Goal: Complete application form

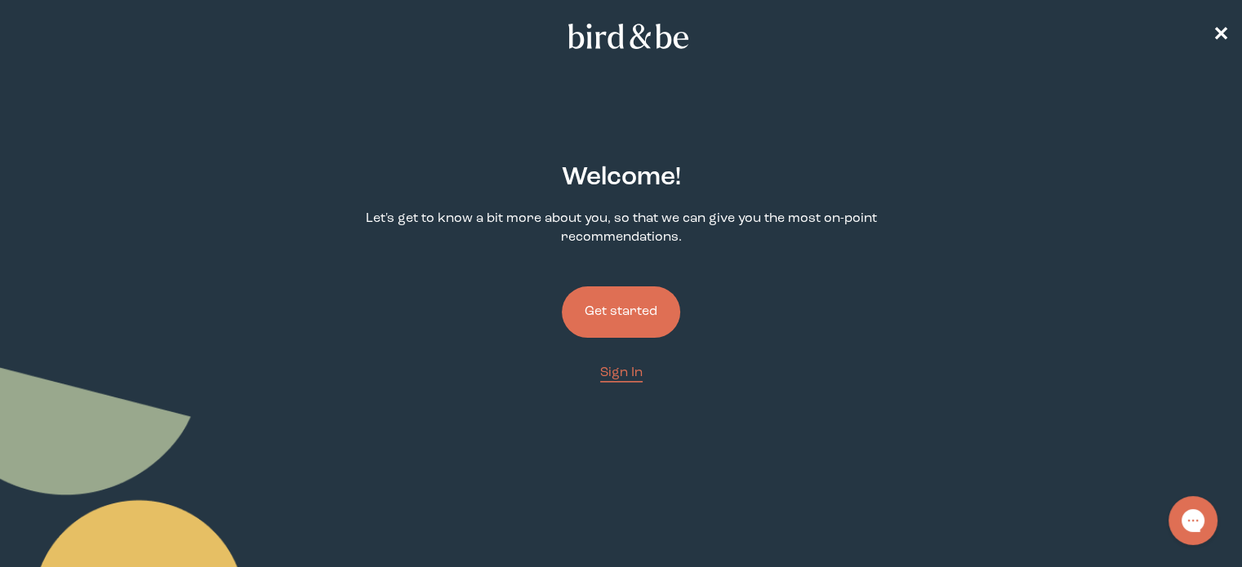
click at [621, 321] on button "Get started" at bounding box center [621, 312] width 118 height 51
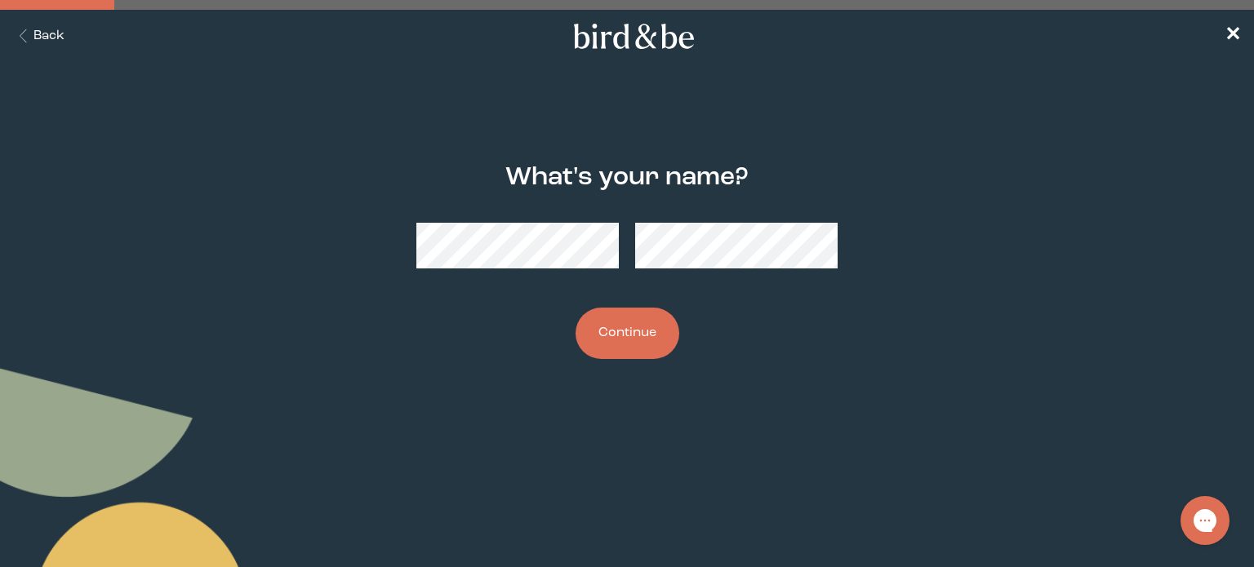
click at [635, 331] on button "Continue" at bounding box center [628, 333] width 104 height 51
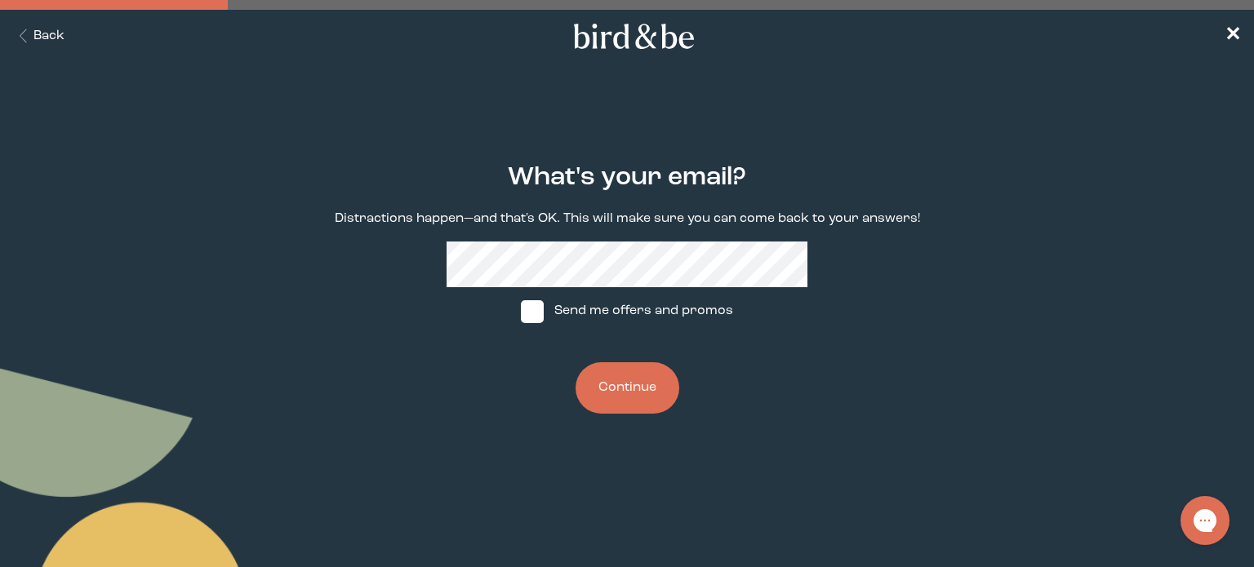
click at [629, 394] on button "Continue" at bounding box center [628, 388] width 104 height 51
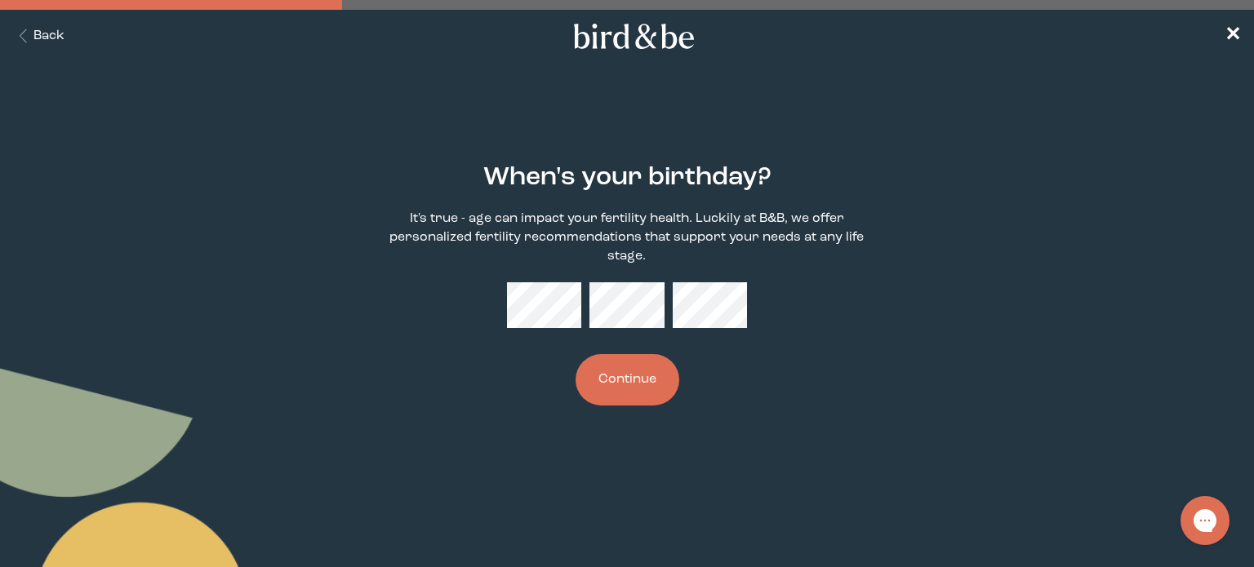
click at [632, 371] on button "Continue" at bounding box center [628, 379] width 104 height 51
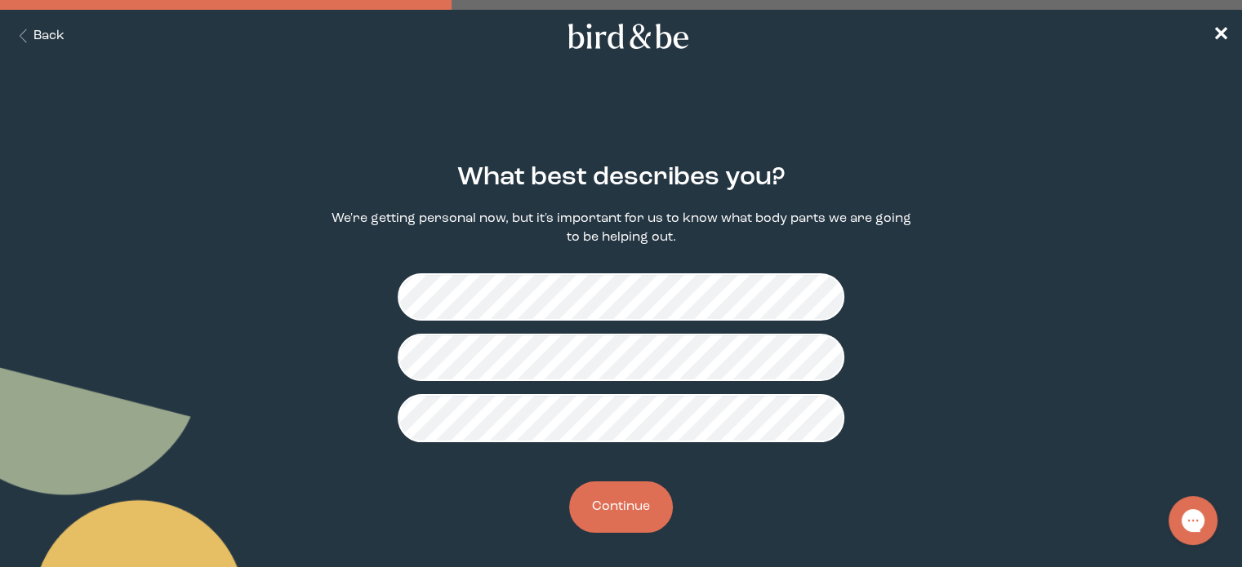
click at [633, 508] on button "Continue" at bounding box center [621, 507] width 104 height 51
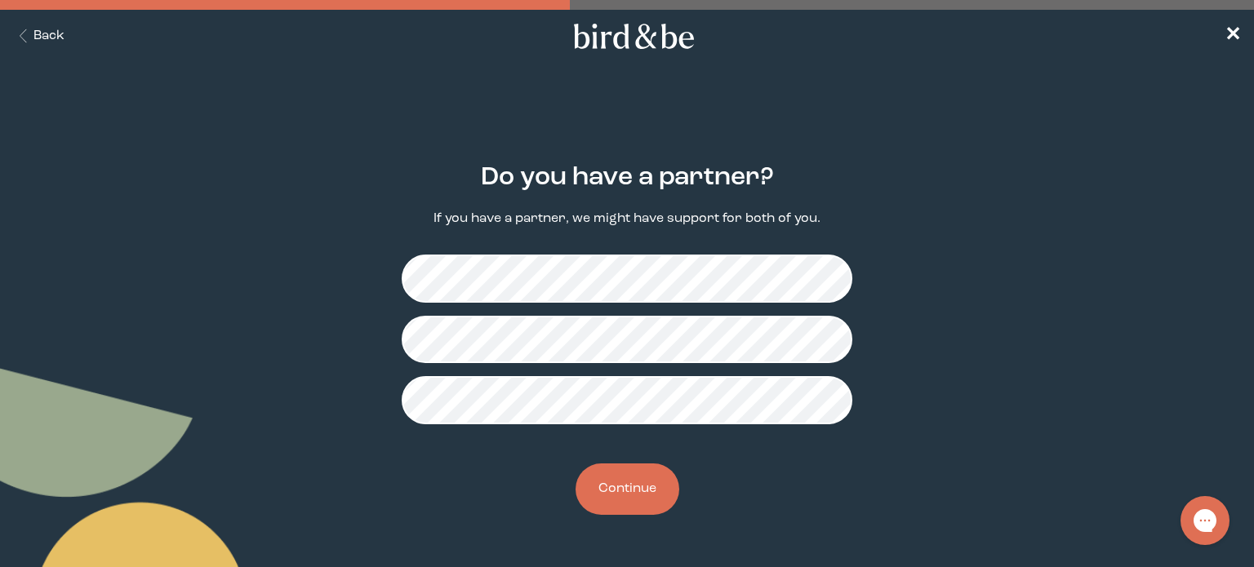
click at [608, 492] on button "Continue" at bounding box center [628, 489] width 104 height 51
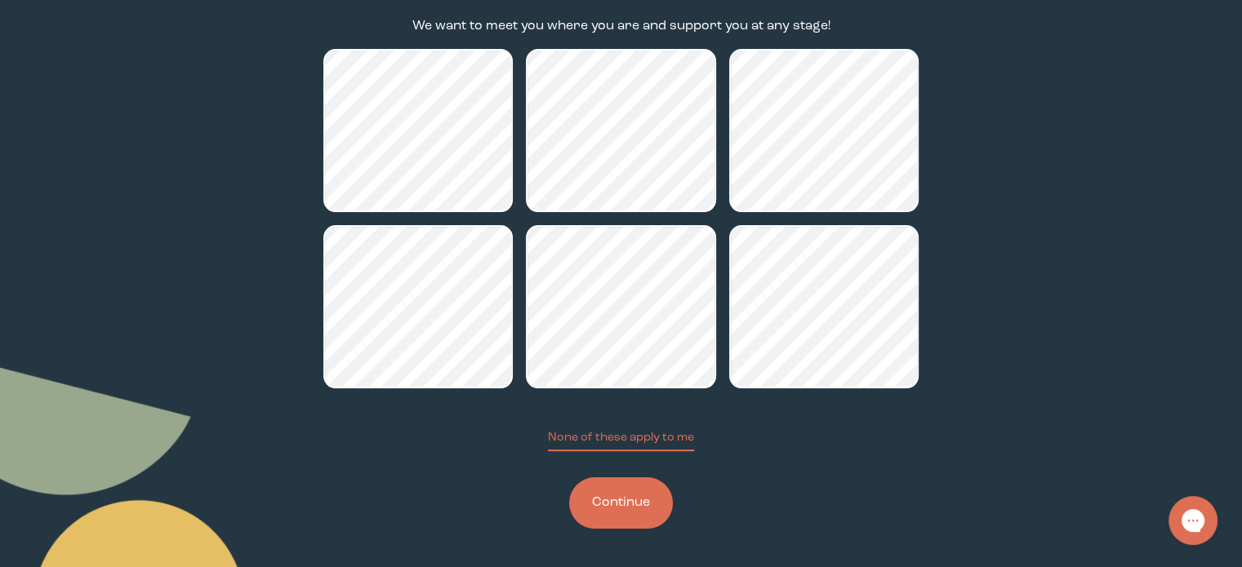
scroll to position [193, 0]
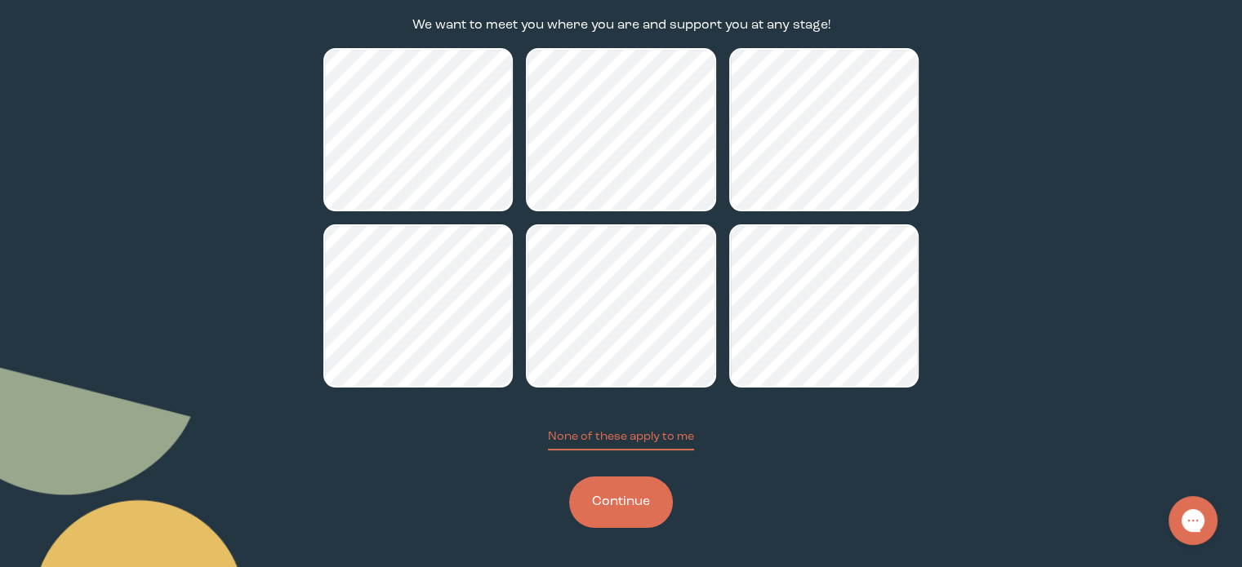
click at [612, 499] on button "Continue" at bounding box center [621, 502] width 104 height 51
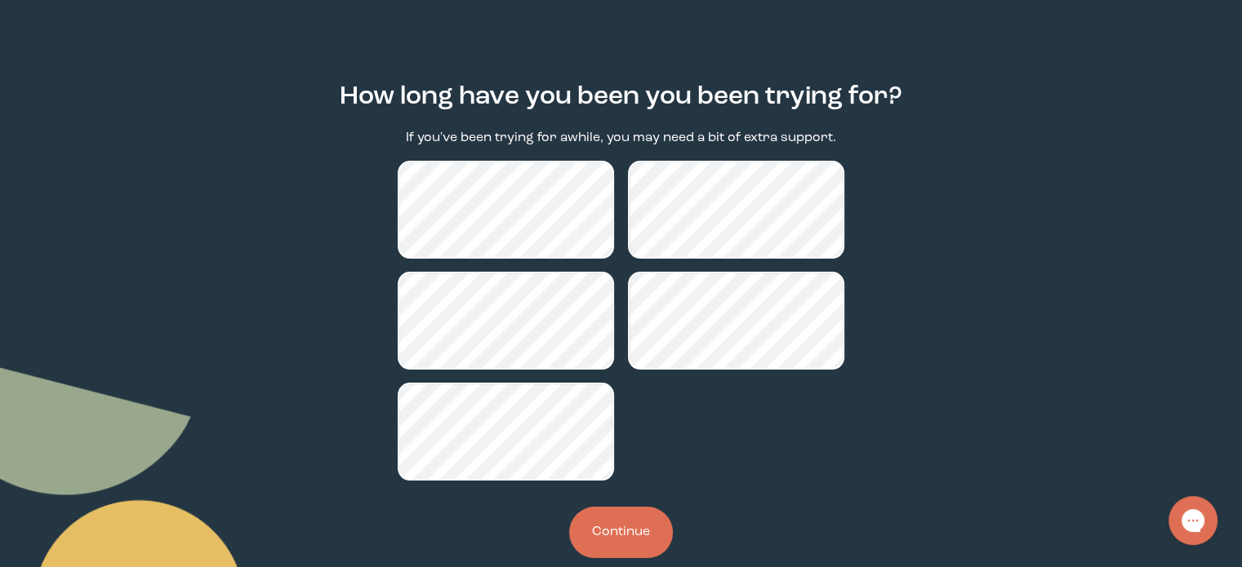
scroll to position [82, 0]
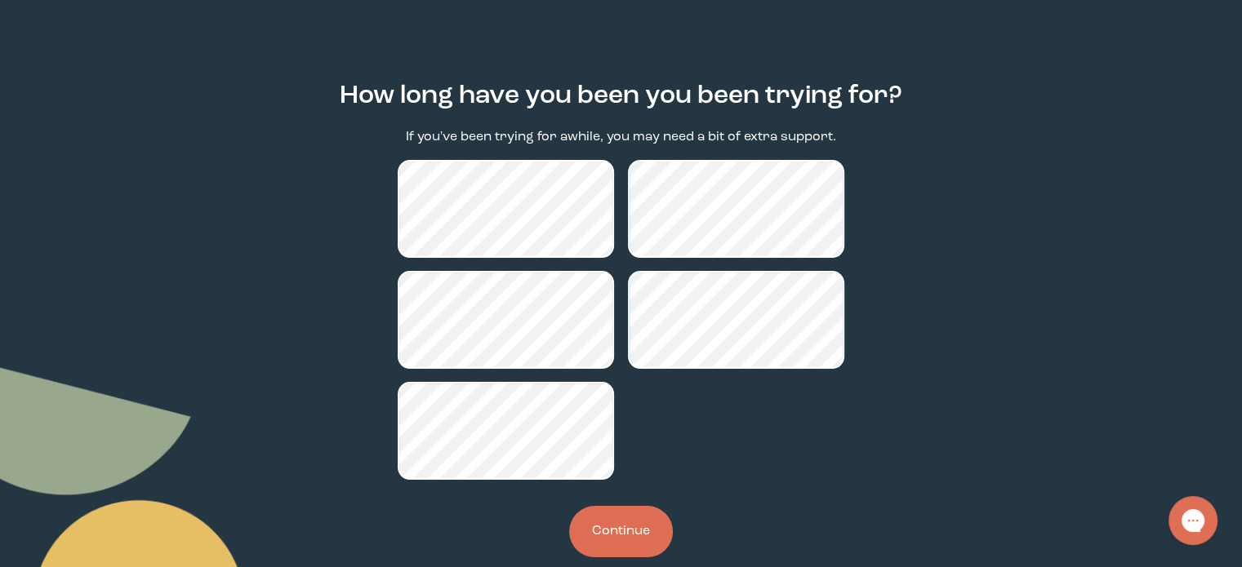
click at [621, 538] on button "Continue" at bounding box center [621, 531] width 104 height 51
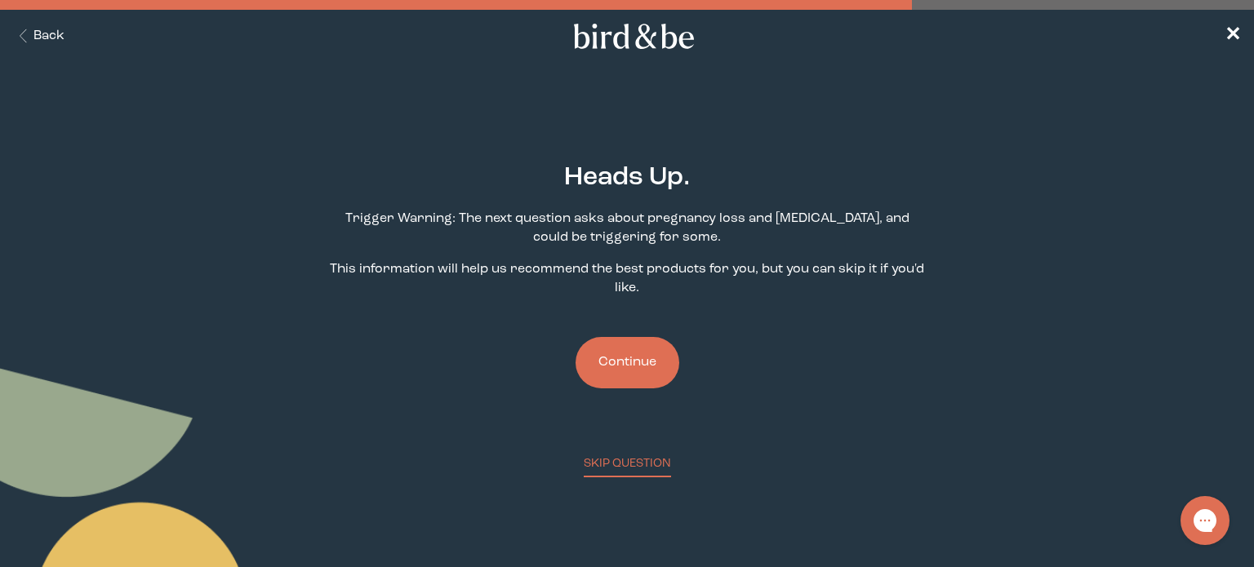
click at [624, 378] on button "Continue" at bounding box center [628, 362] width 104 height 51
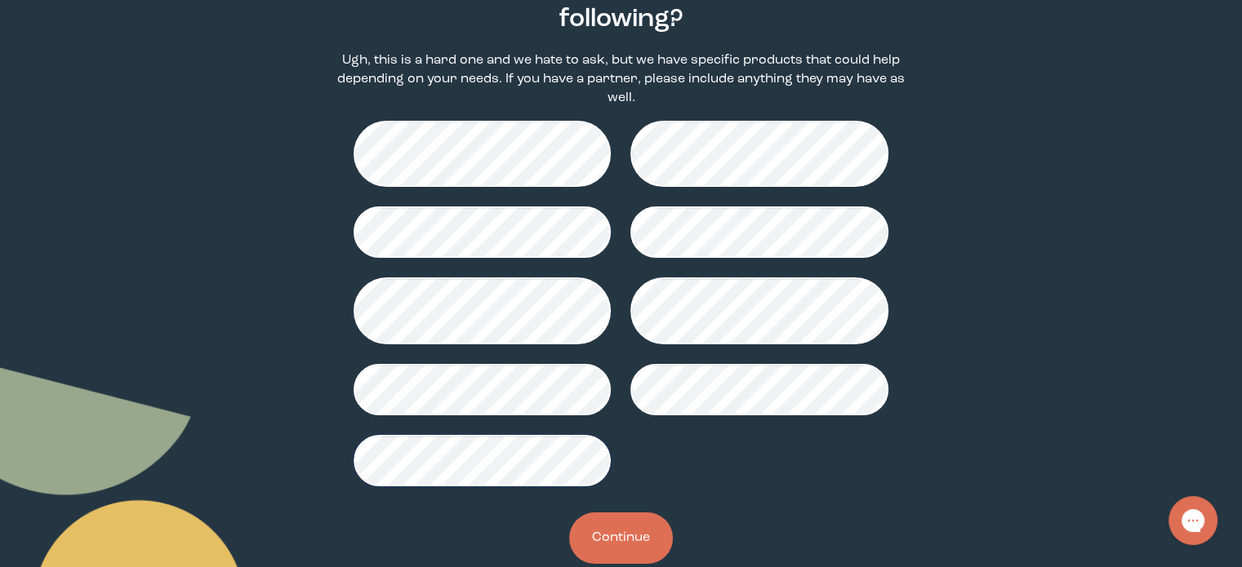
scroll to position [214, 0]
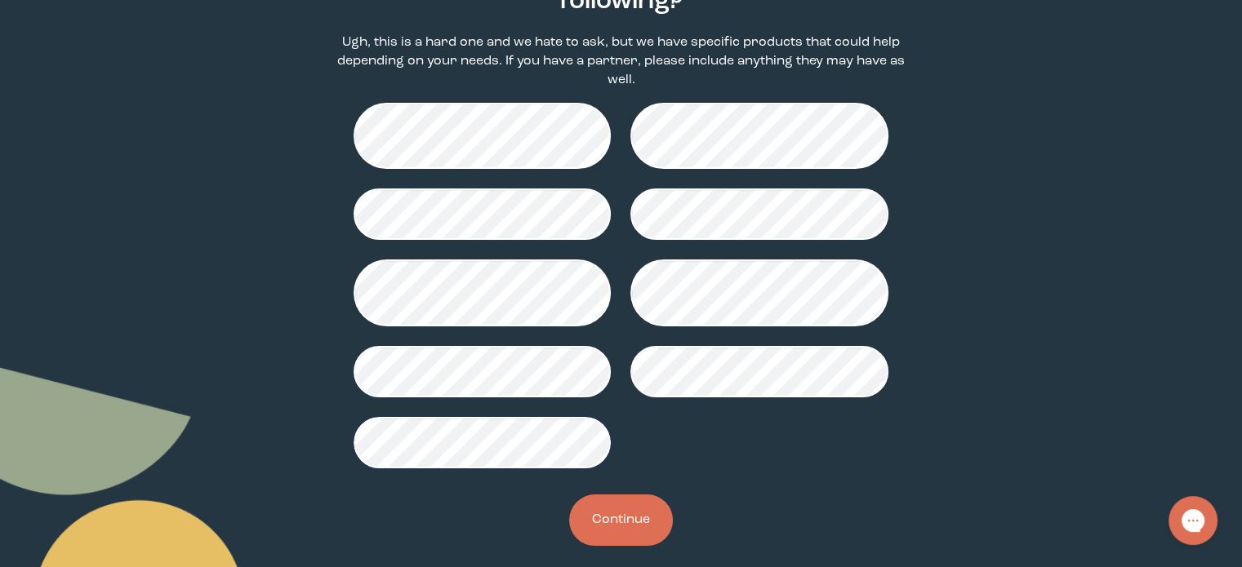
click at [632, 515] on button "Continue" at bounding box center [621, 520] width 104 height 51
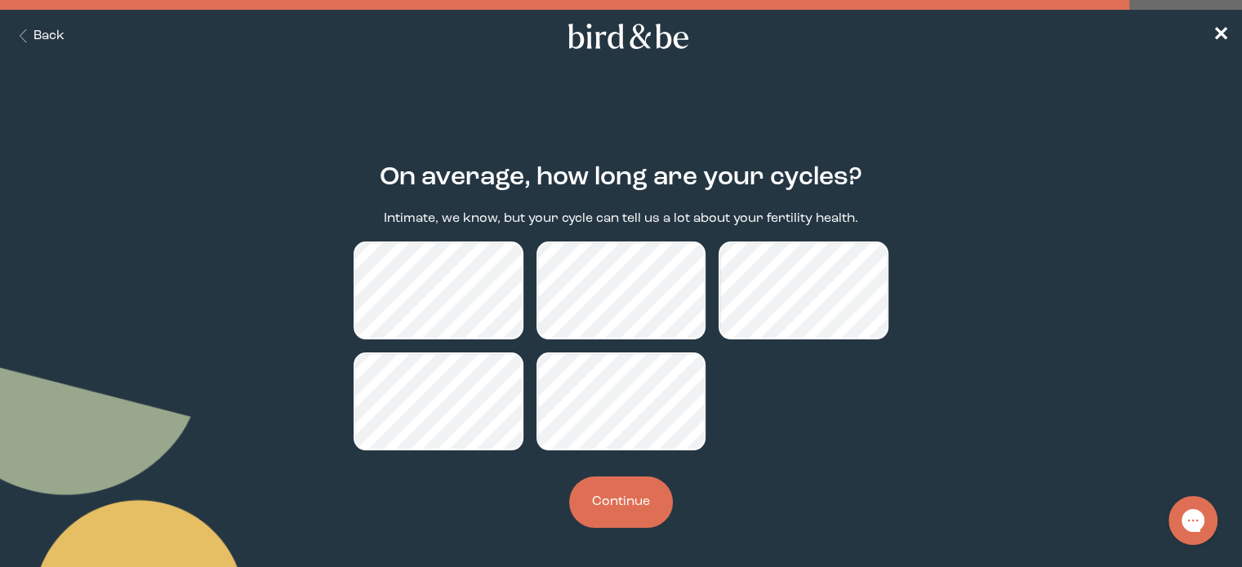
click at [603, 528] on div "On average, how long are your cycles? Intimate, we know, but your cycle can tel…" at bounding box center [620, 345] width 595 height 417
click at [621, 498] on button "Continue" at bounding box center [621, 502] width 104 height 51
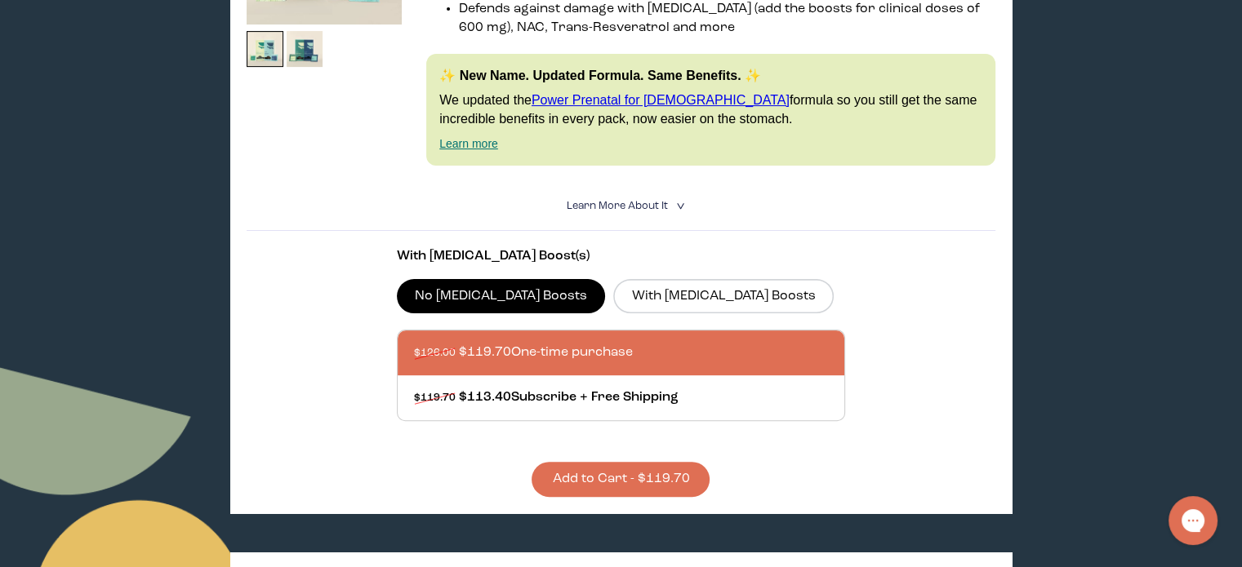
scroll to position [490, 0]
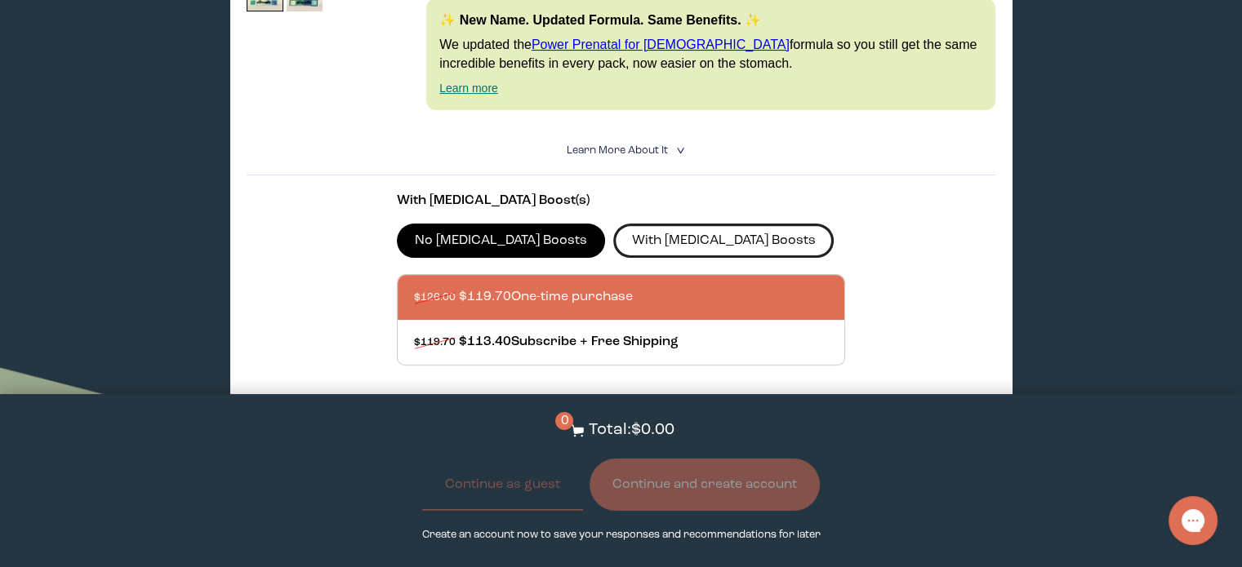
click at [627, 234] on label "With [MEDICAL_DATA] Boosts" at bounding box center [723, 241] width 220 height 34
click at [0, 0] on input "With [MEDICAL_DATA] Boosts" at bounding box center [0, 0] width 0 height 0
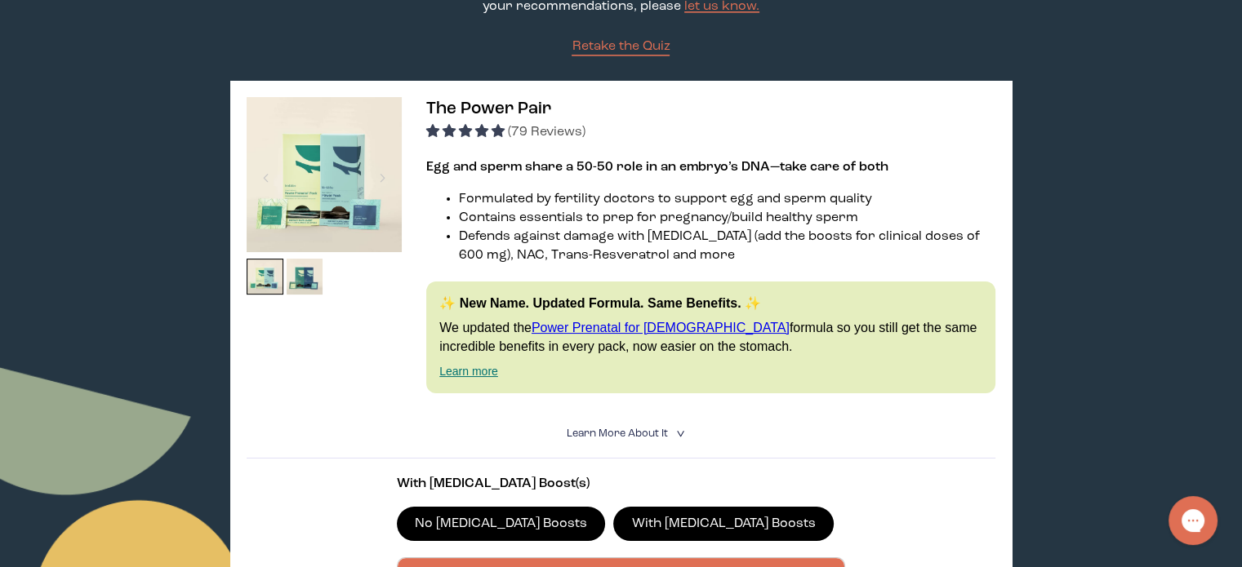
scroll to position [245, 0]
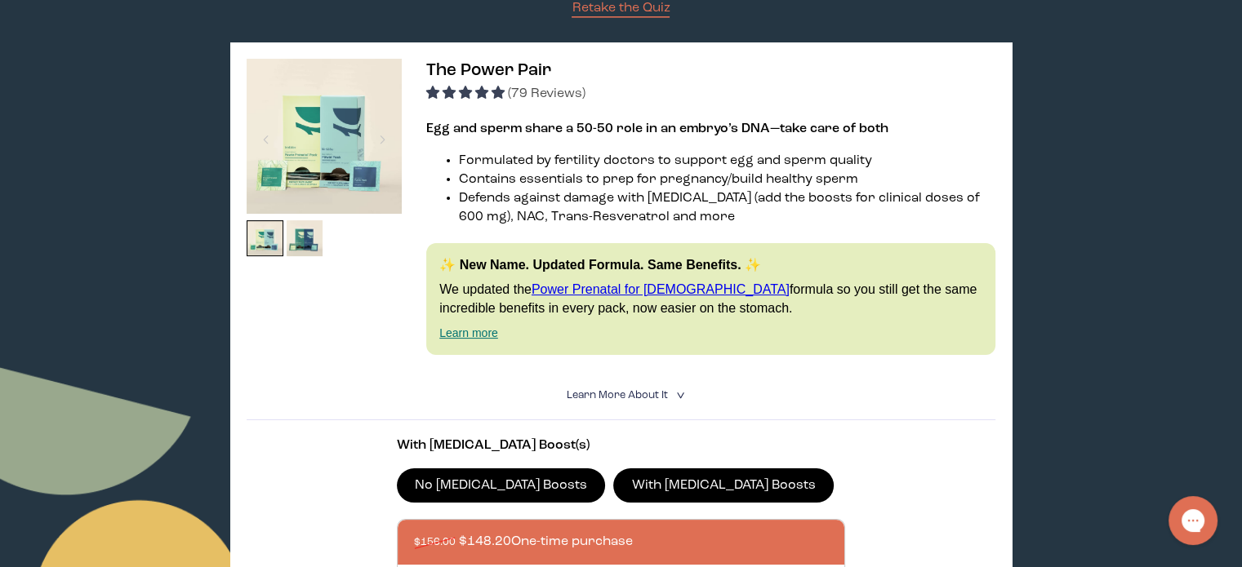
click at [629, 398] on span "Learn More About it" at bounding box center [616, 395] width 101 height 11
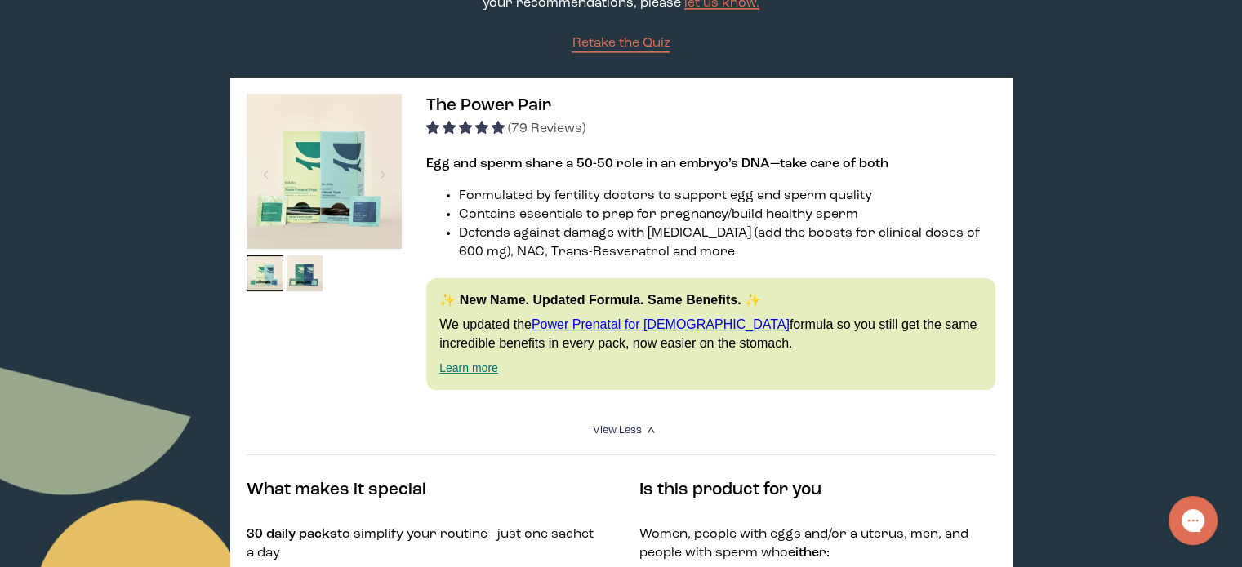
scroll to position [82, 0]
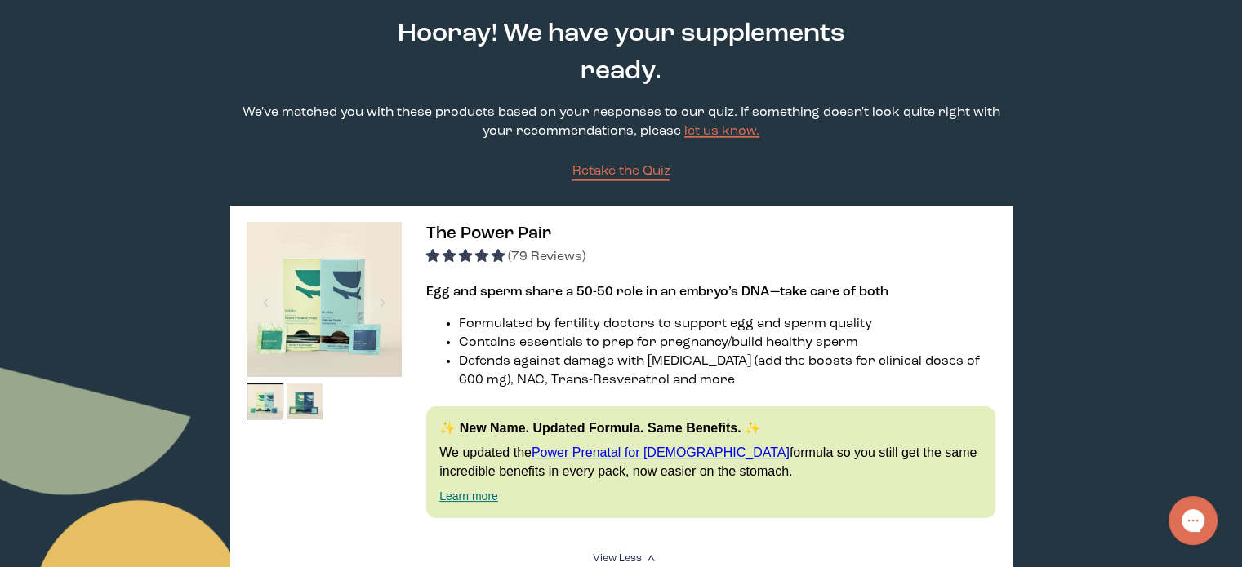
click at [349, 305] on img at bounding box center [324, 299] width 155 height 155
click at [383, 300] on div at bounding box center [382, 303] width 22 height 36
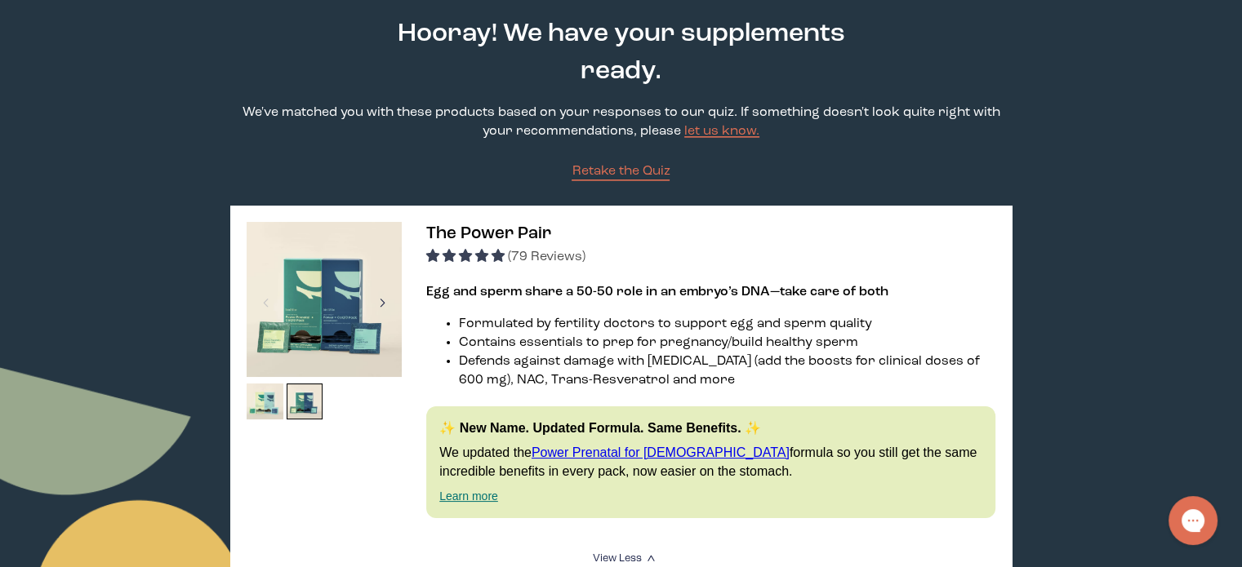
click at [383, 300] on div at bounding box center [382, 303] width 22 height 36
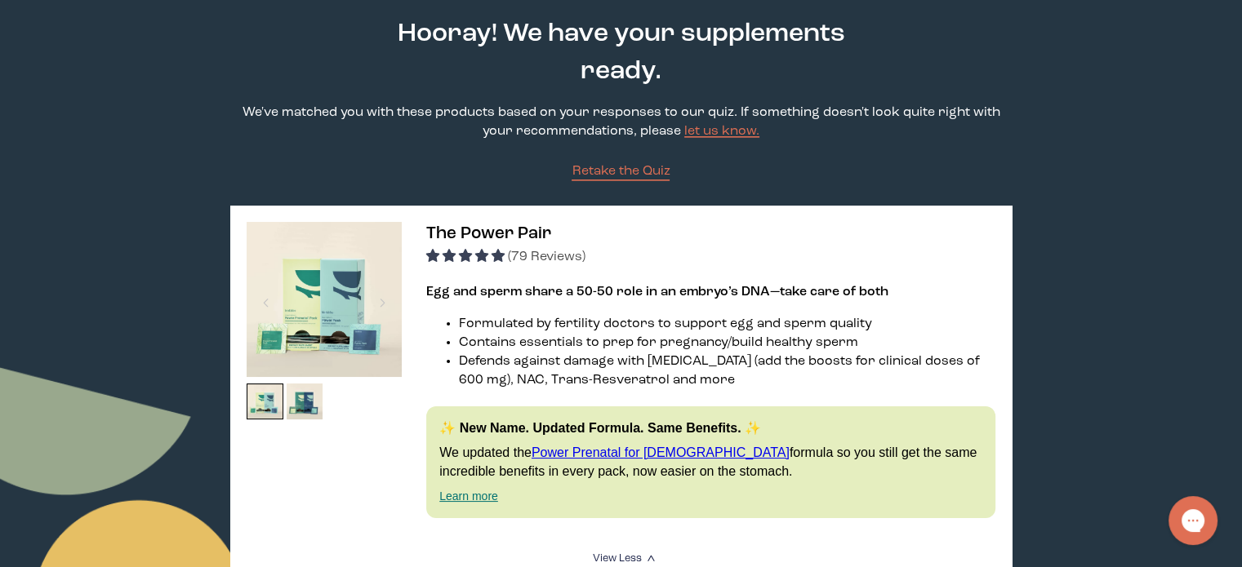
click at [355, 290] on img at bounding box center [324, 299] width 155 height 155
